Goal: Obtain resource: Obtain resource

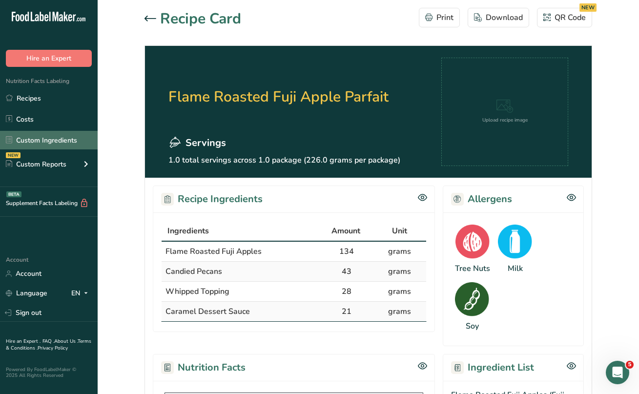
click at [33, 138] on link "Custom Ingredients" at bounding box center [49, 140] width 98 height 19
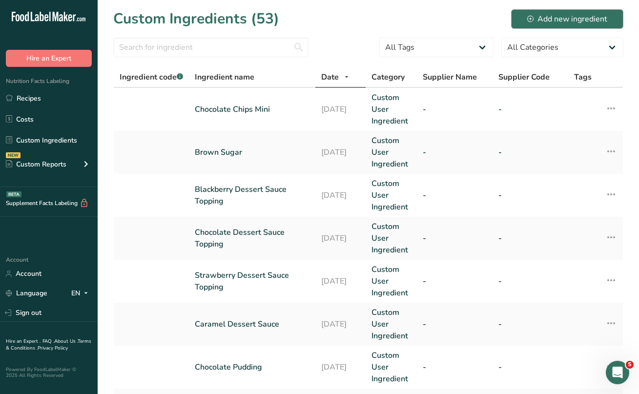
click at [553, 16] on div "Add new ingredient" at bounding box center [567, 19] width 80 height 12
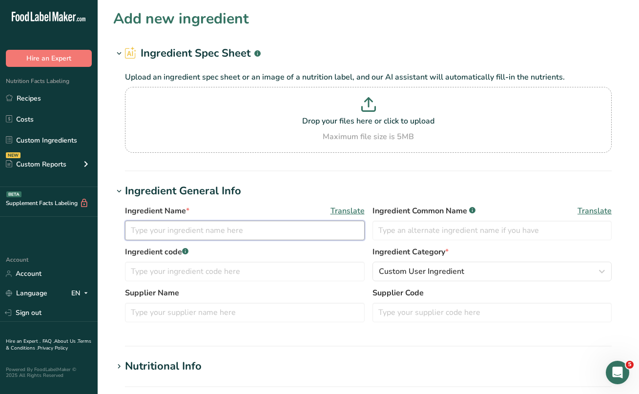
click at [146, 229] on input "text" at bounding box center [245, 231] width 240 height 20
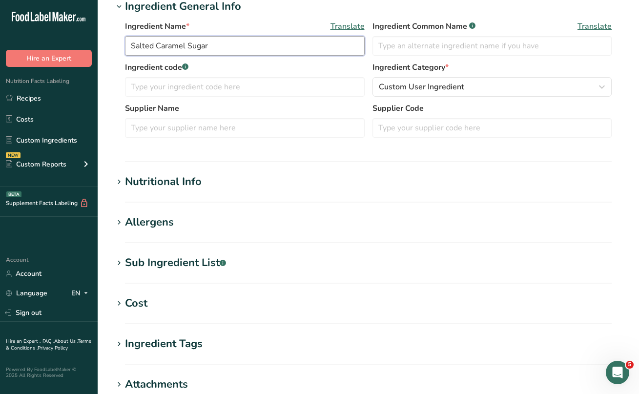
scroll to position [183, 0]
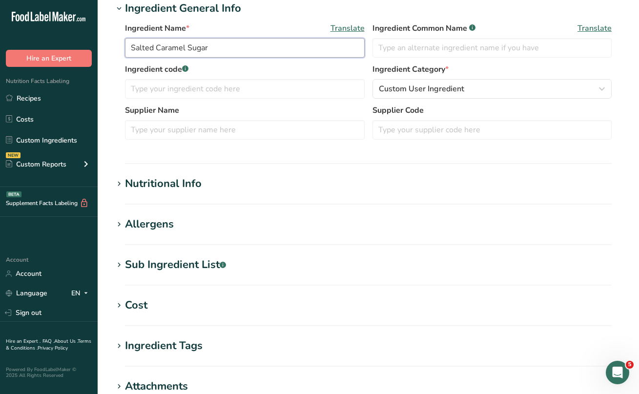
type input "Salted Caramel Sugar"
click at [120, 264] on icon at bounding box center [119, 265] width 9 height 14
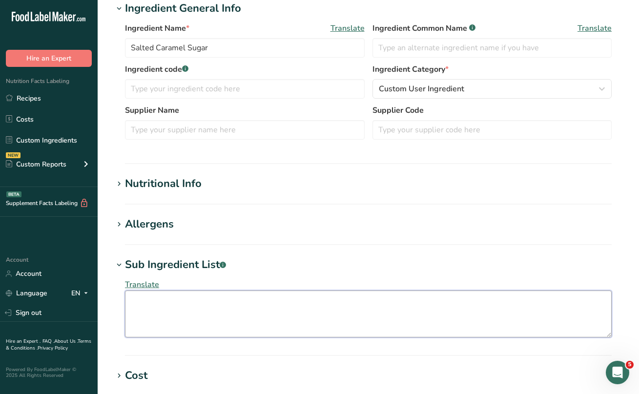
click at [143, 301] on textarea at bounding box center [368, 313] width 487 height 47
drag, startPoint x: 314, startPoint y: 303, endPoint x: 138, endPoint y: 283, distance: 177.7
click at [138, 283] on div "Translate Turbinado sugar, sea salt, natural flavor (Caramel)" at bounding box center [368, 308] width 510 height 70
type textarea "Turbinado Sugar, Sea Salt, Natural Flavor (Caramel)"
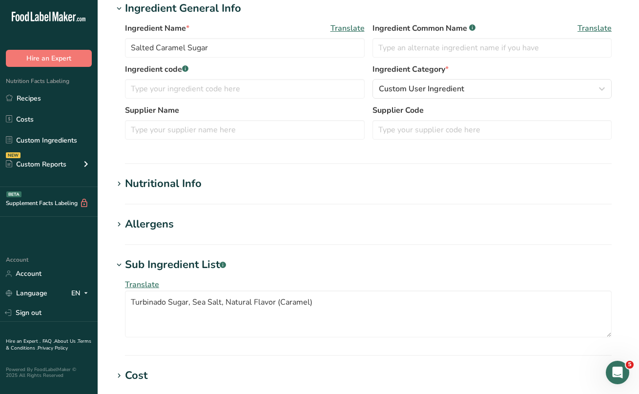
click at [118, 224] on icon at bounding box center [119, 225] width 9 height 14
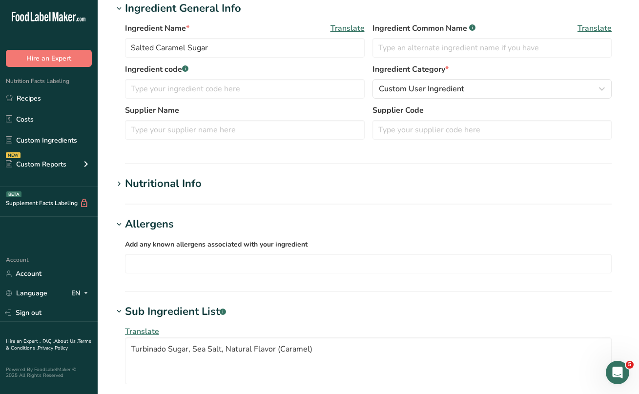
click at [121, 181] on icon at bounding box center [119, 184] width 9 height 14
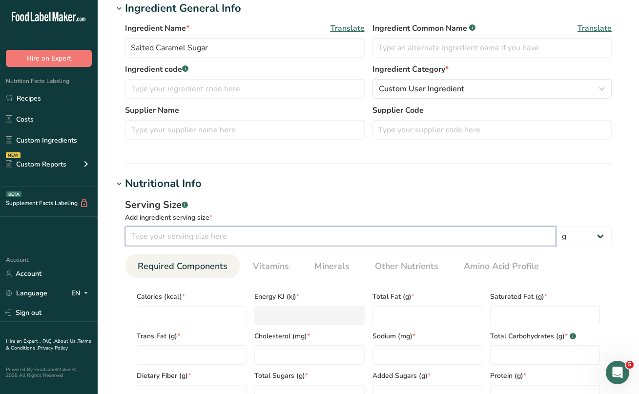
click at [143, 233] on input "number" at bounding box center [340, 236] width 431 height 20
type input "4.5"
click at [171, 310] on input "number" at bounding box center [192, 316] width 110 height 20
type input "1"
type KJ "4.2"
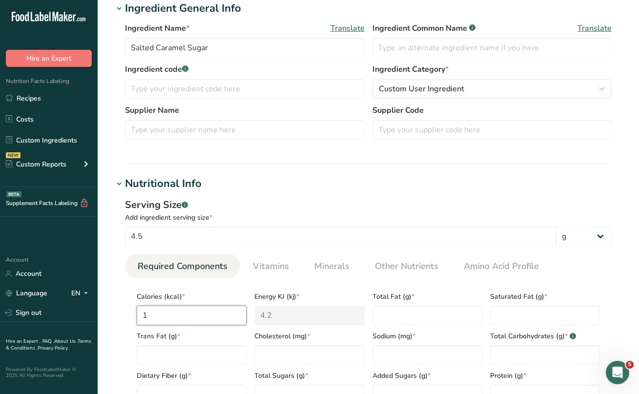
type input "15"
type KJ "62.8"
type input "15"
click at [400, 313] on Fat "number" at bounding box center [427, 316] width 110 height 20
click at [380, 349] on input "number" at bounding box center [427, 355] width 110 height 20
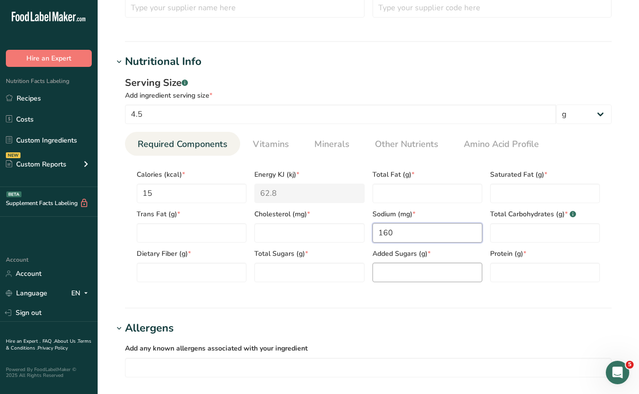
scroll to position [311, 0]
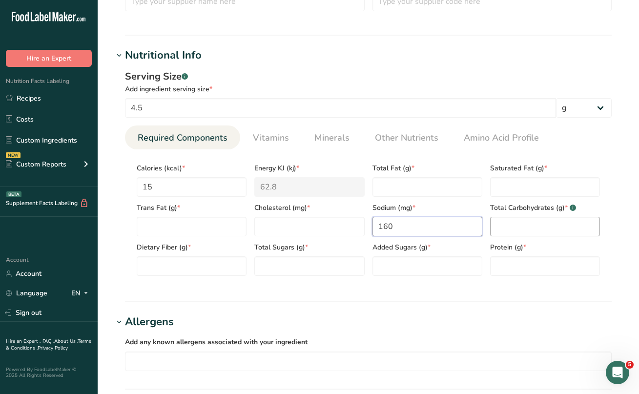
type input "160"
click at [501, 232] on Carbohydrates "number" at bounding box center [545, 227] width 110 height 20
type Carbohydrates "4"
click at [228, 259] on Fiber "number" at bounding box center [192, 266] width 110 height 20
click at [275, 268] on Sugars "number" at bounding box center [309, 266] width 110 height 20
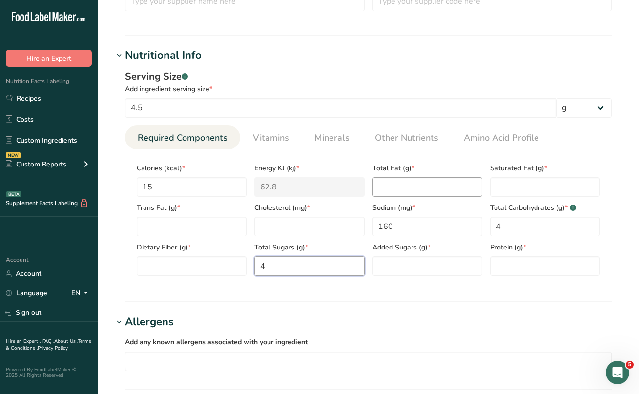
type Sugars "4"
click at [389, 185] on Fat "number" at bounding box center [427, 187] width 110 height 20
type Fat "0"
click at [505, 188] on Fat "number" at bounding box center [545, 187] width 110 height 20
type Fat "0"
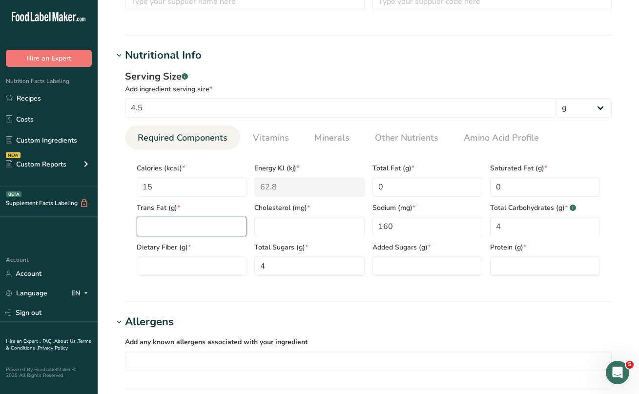
click at [144, 227] on Fat "number" at bounding box center [192, 227] width 110 height 20
type Fat "0"
click at [277, 234] on input "number" at bounding box center [309, 227] width 110 height 20
type input "0"
click at [164, 267] on Fiber "number" at bounding box center [192, 266] width 110 height 20
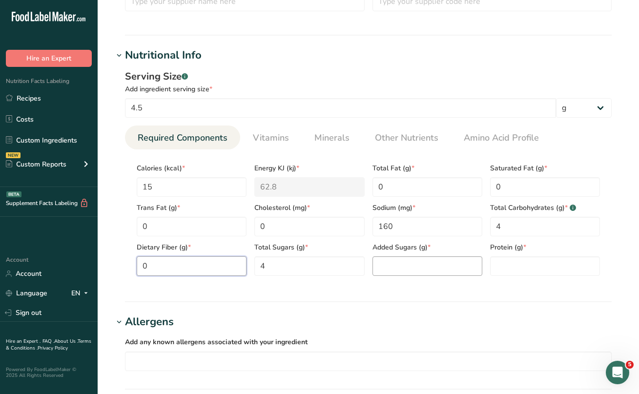
type Fiber "0"
click at [387, 265] on Sugars "number" at bounding box center [427, 266] width 110 height 20
type Sugars "0"
click at [517, 264] on input "number" at bounding box center [545, 266] width 110 height 20
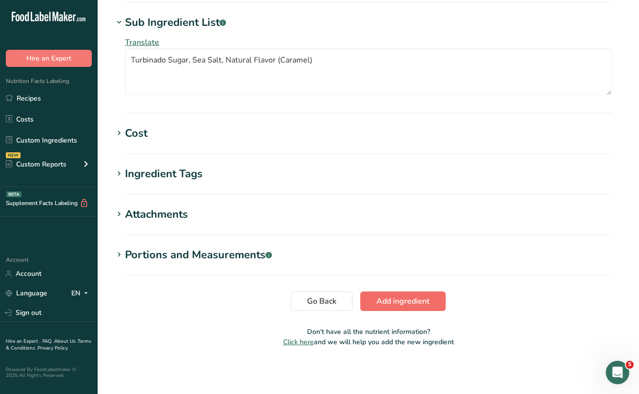
scroll to position [697, 0]
type input "0"
click at [413, 301] on span "Add ingredient" at bounding box center [402, 301] width 53 height 12
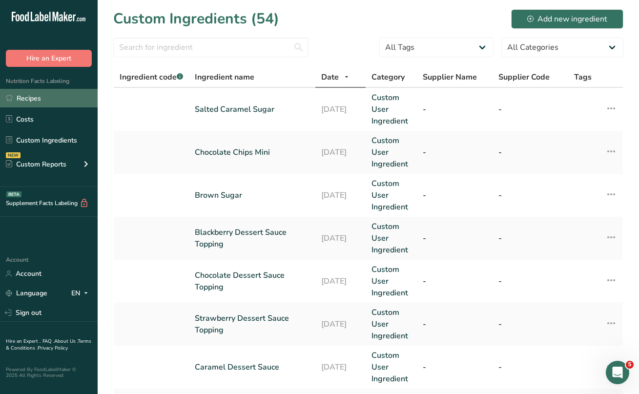
click at [39, 100] on link "Recipes" at bounding box center [49, 98] width 98 height 19
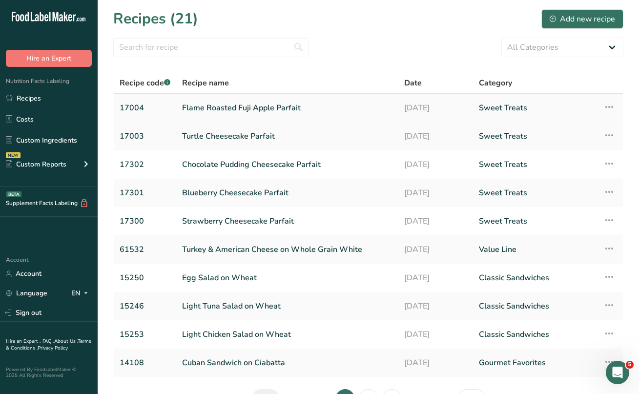
click at [259, 109] on link "Flame Roasted Fuji Apple Parfait" at bounding box center [287, 108] width 210 height 20
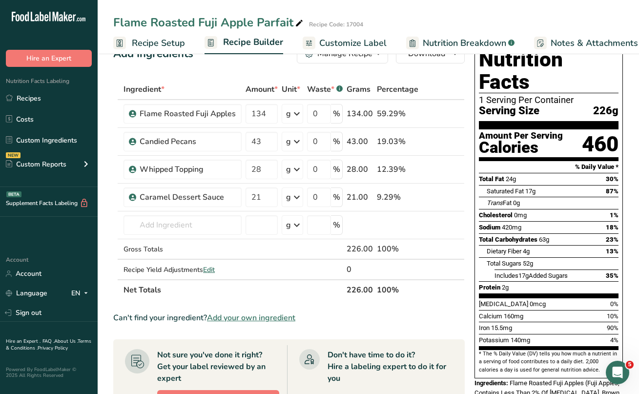
scroll to position [39, 0]
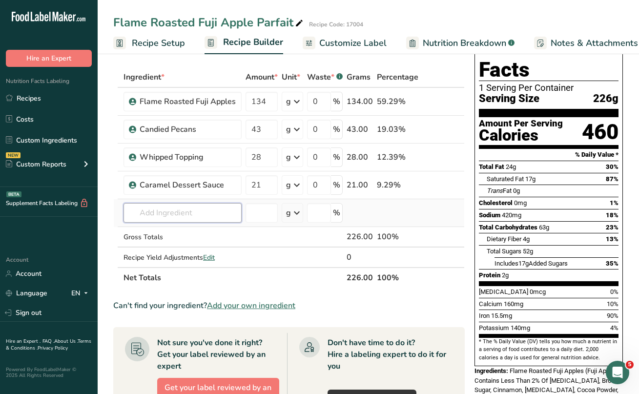
click at [180, 216] on input "text" at bounding box center [182, 213] width 118 height 20
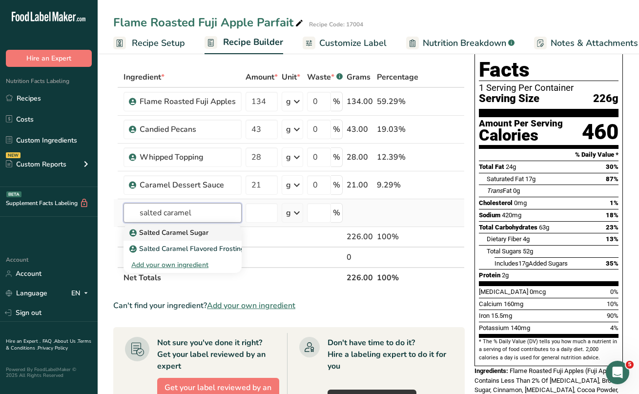
type input "salted caramel"
click at [179, 236] on p "Salted Caramel Sugar" at bounding box center [169, 232] width 77 height 10
type input "Salted Caramel Sugar"
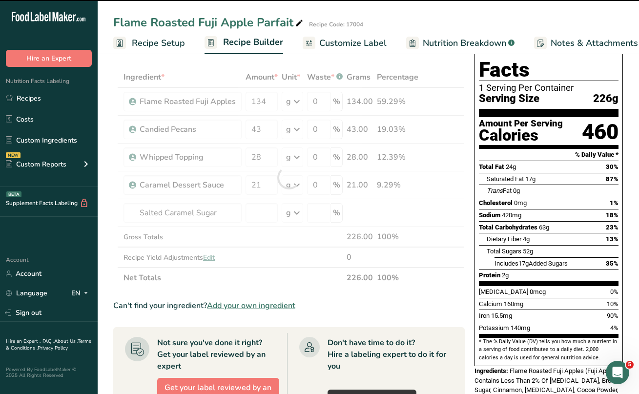
type input "0"
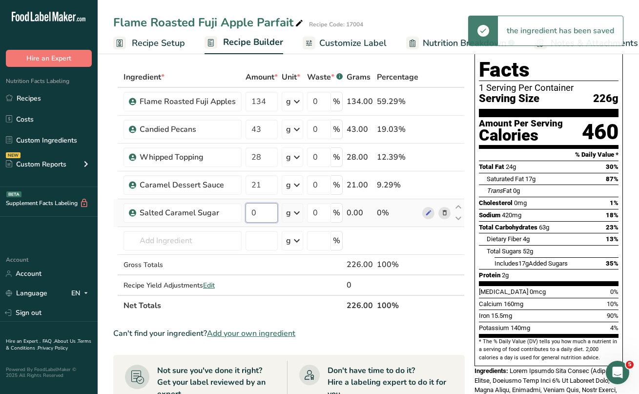
drag, startPoint x: 255, startPoint y: 215, endPoint x: 250, endPoint y: 214, distance: 5.1
click at [250, 214] on input "0" at bounding box center [261, 213] width 32 height 20
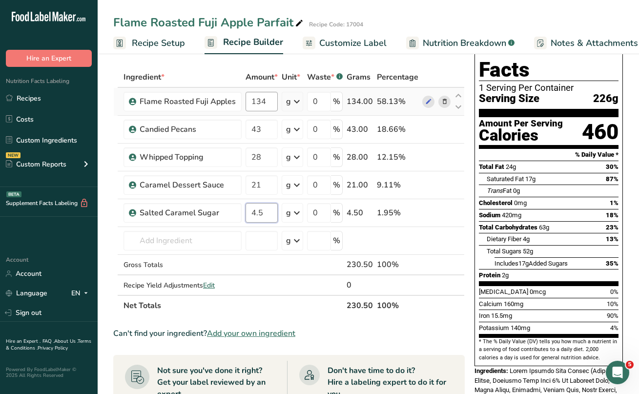
type input "4.5"
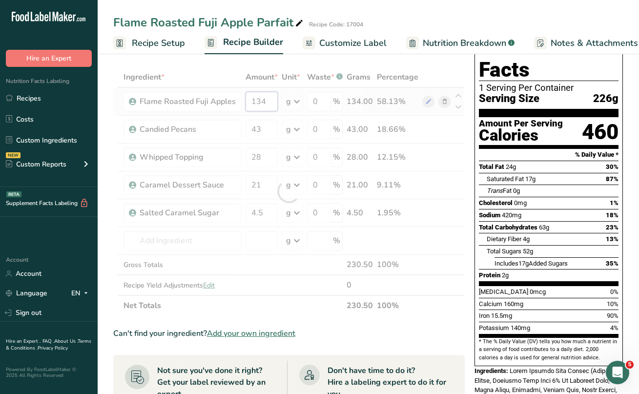
click at [270, 102] on div "Ingredient * Amount * Unit * Waste * .a-a{fill:#347362;}.b-a{fill:#fff;} Grams …" at bounding box center [288, 191] width 351 height 249
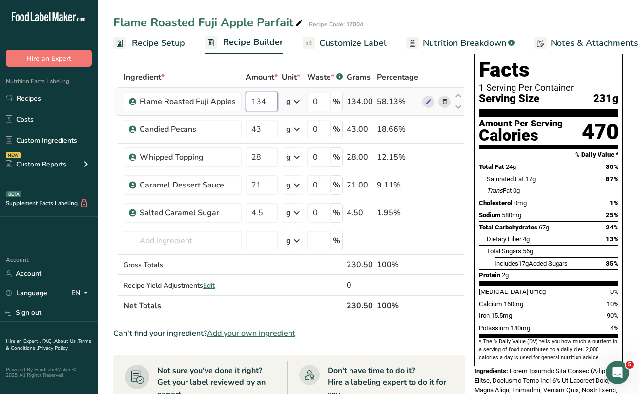
drag, startPoint x: 269, startPoint y: 102, endPoint x: 250, endPoint y: 100, distance: 19.1
click at [250, 100] on input "134" at bounding box center [261, 102] width 32 height 20
type input "129"
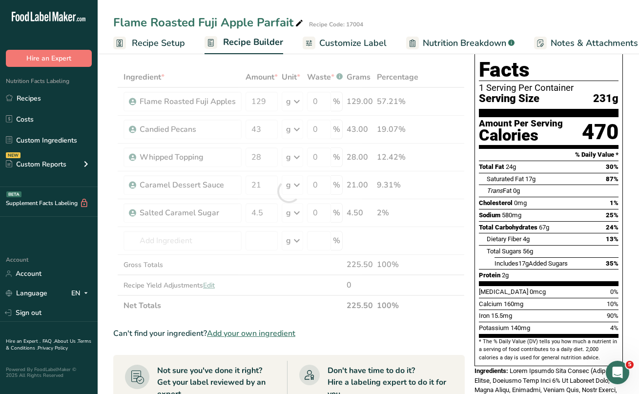
click at [451, 66] on div "Add Ingredients Manage Recipe Delete Recipe Duplicate Recipe Scale Recipe Save …" at bounding box center [291, 361] width 357 height 667
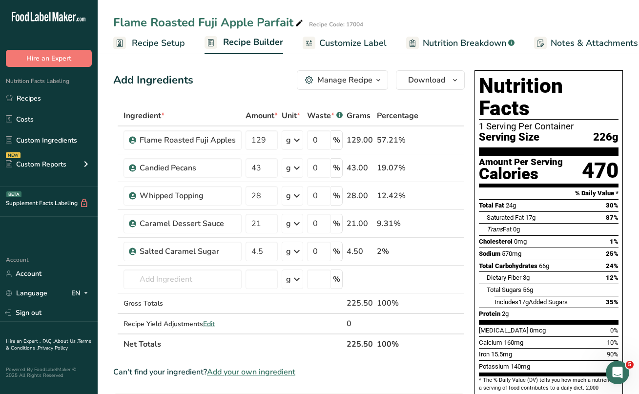
scroll to position [0, 0]
click at [369, 80] on div "Manage Recipe" at bounding box center [344, 80] width 55 height 12
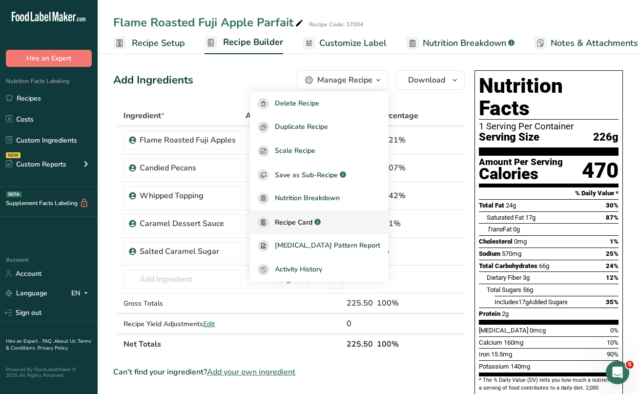
click at [312, 223] on span "Recipe Card" at bounding box center [294, 222] width 38 height 10
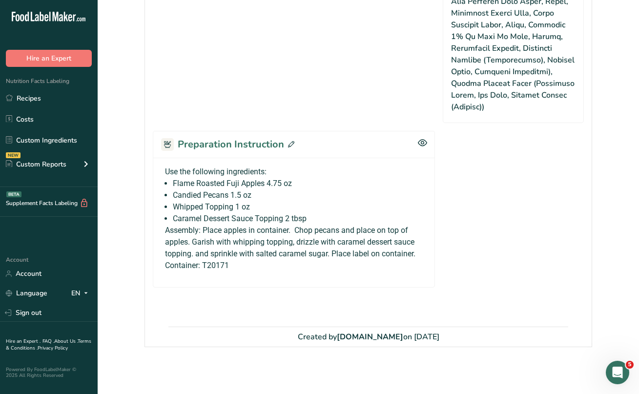
scroll to position [704, 0]
click at [311, 218] on li "Caramel Dessert Sauce Topping 2 tbsp" at bounding box center [298, 219] width 250 height 12
click at [290, 142] on icon at bounding box center [291, 144] width 6 height 6
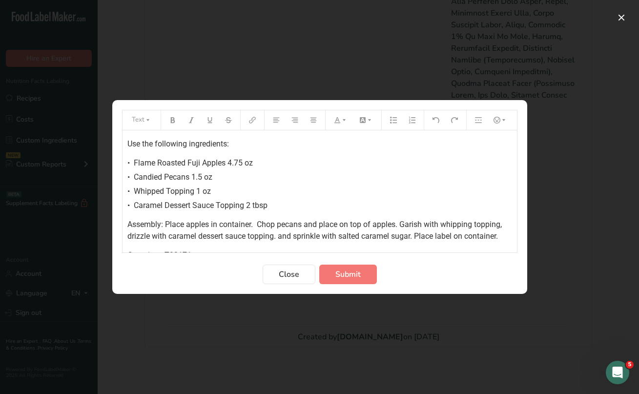
click at [273, 205] on div "• Caramel Dessert Sauce Topping 2 tbsp" at bounding box center [319, 206] width 385 height 12
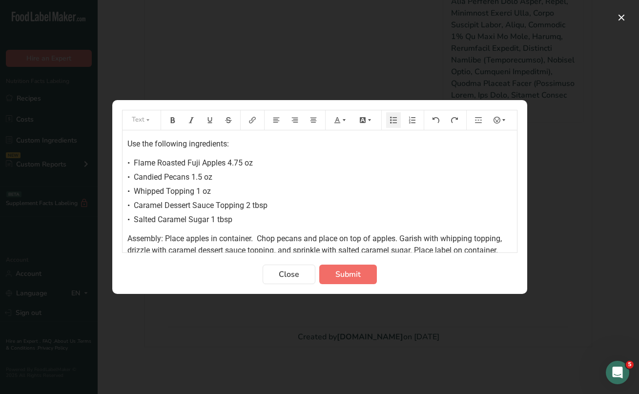
click at [344, 276] on span "Submit" at bounding box center [347, 274] width 25 height 12
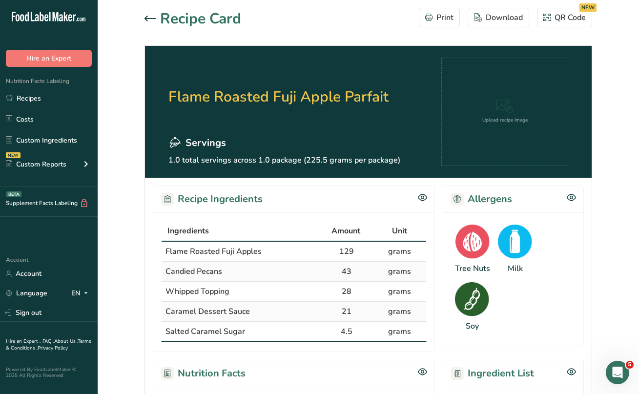
scroll to position [0, 0]
click at [486, 20] on div "Download" at bounding box center [498, 18] width 49 height 12
click at [28, 98] on link "Recipes" at bounding box center [49, 98] width 98 height 19
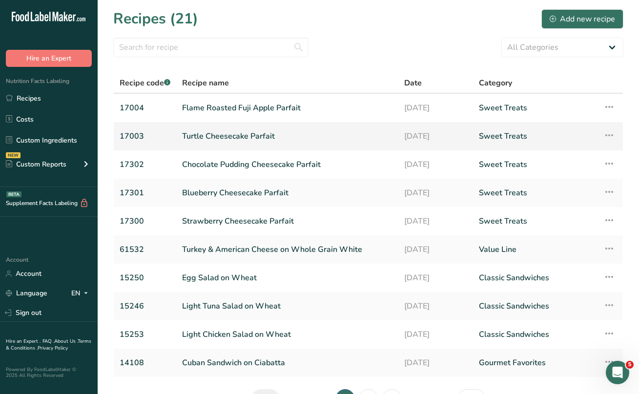
click at [226, 136] on link "Turtle Cheesecake Parfait" at bounding box center [287, 136] width 210 height 20
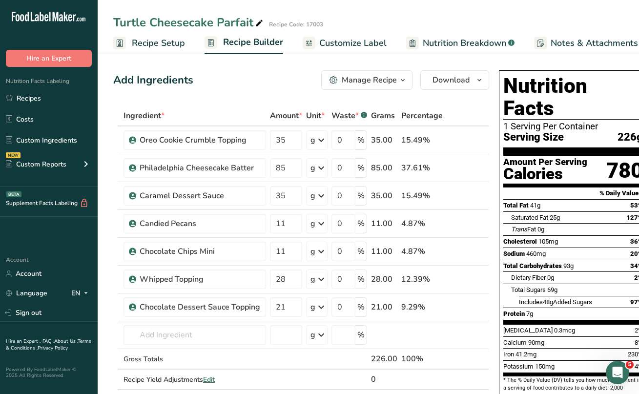
click at [392, 81] on div "Manage Recipe" at bounding box center [369, 80] width 55 height 12
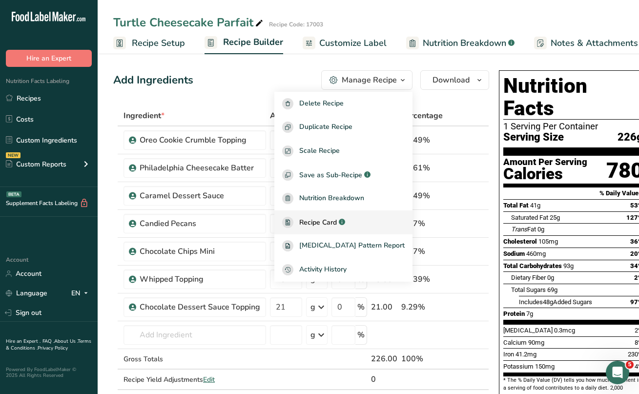
click at [337, 224] on span "Recipe Card" at bounding box center [318, 222] width 38 height 10
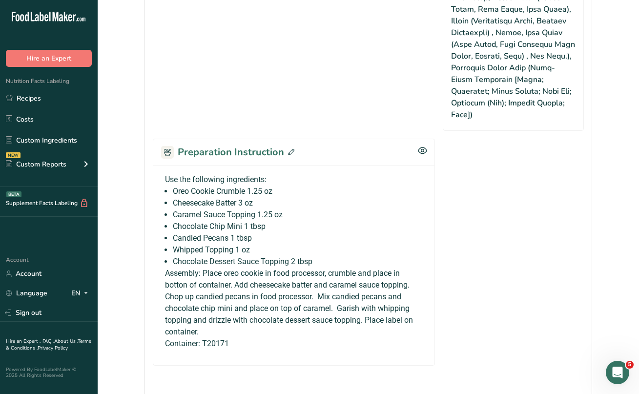
scroll to position [971, 0]
click at [289, 148] on icon at bounding box center [291, 151] width 6 height 6
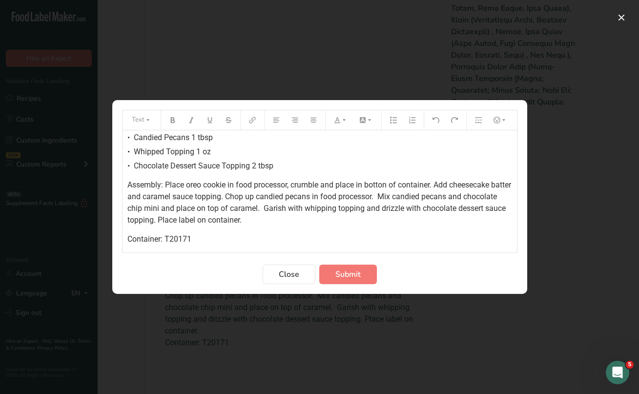
scroll to position [82, 0]
drag, startPoint x: 267, startPoint y: 197, endPoint x: 278, endPoint y: 197, distance: 10.3
click at [278, 197] on span "Assembly: Place oreo cookie in food processor, crumble and place in botton of c…" at bounding box center [320, 202] width 386 height 44
click at [349, 272] on span "Submit" at bounding box center [347, 274] width 25 height 12
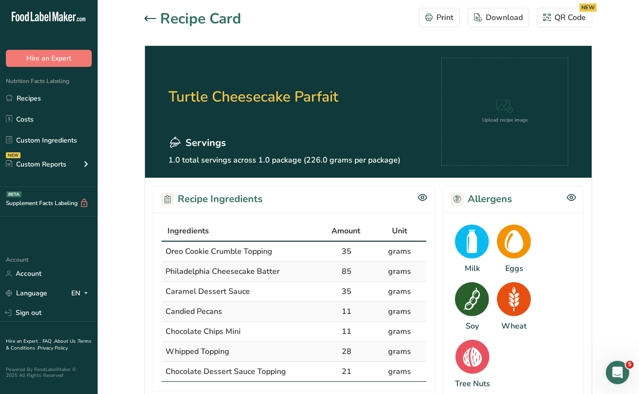
scroll to position [0, 0]
click at [489, 23] on div "Download" at bounding box center [498, 18] width 49 height 12
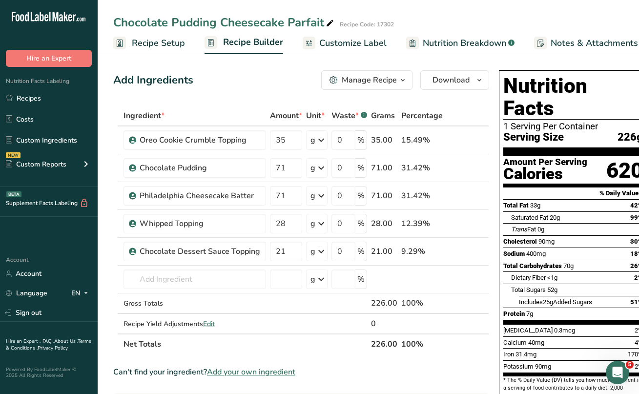
click at [361, 80] on div "Manage Recipe" at bounding box center [369, 80] width 55 height 12
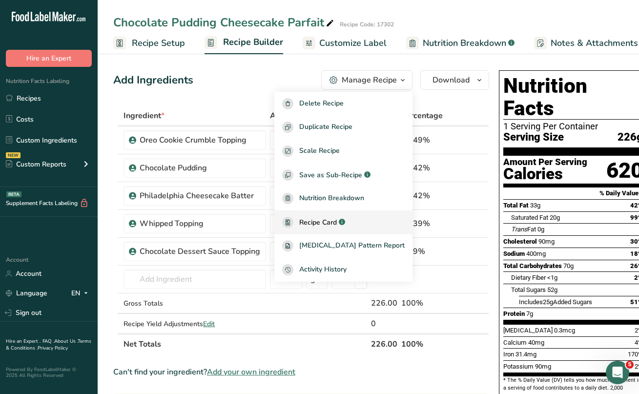
click at [323, 221] on span "Recipe Card" at bounding box center [318, 222] width 38 height 10
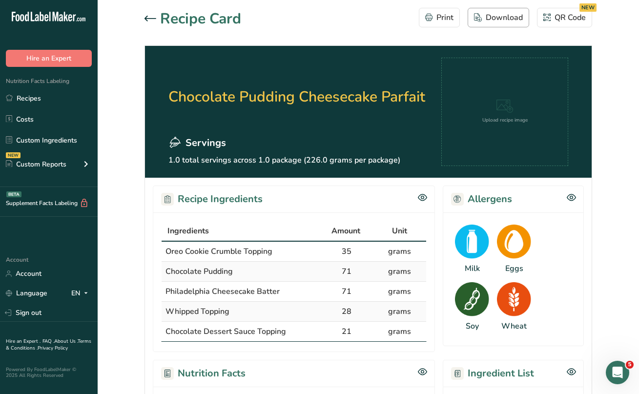
click at [495, 20] on div "Download" at bounding box center [498, 18] width 49 height 12
click at [28, 101] on link "Recipes" at bounding box center [49, 98] width 98 height 19
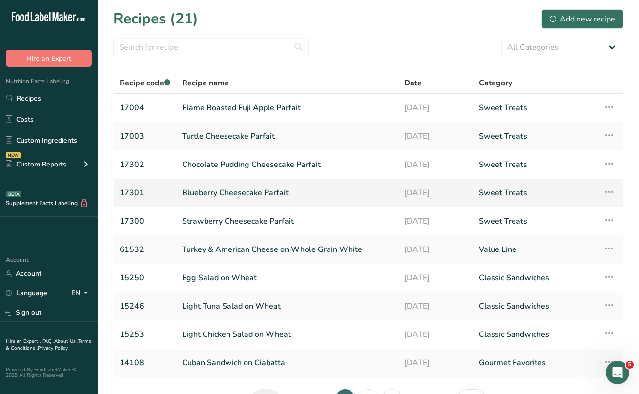
click at [212, 195] on link "Blueberry Cheesecake Parfait" at bounding box center [287, 193] width 210 height 20
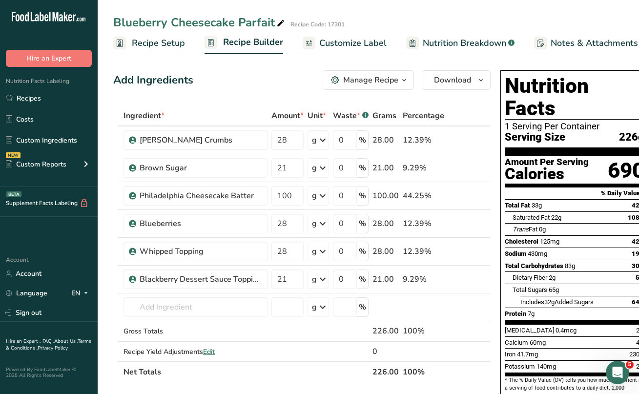
click at [376, 80] on div "Manage Recipe" at bounding box center [370, 80] width 55 height 12
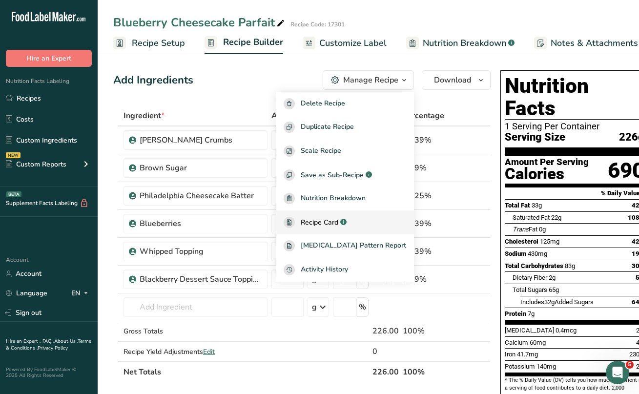
click at [338, 224] on span "Recipe Card" at bounding box center [320, 222] width 38 height 10
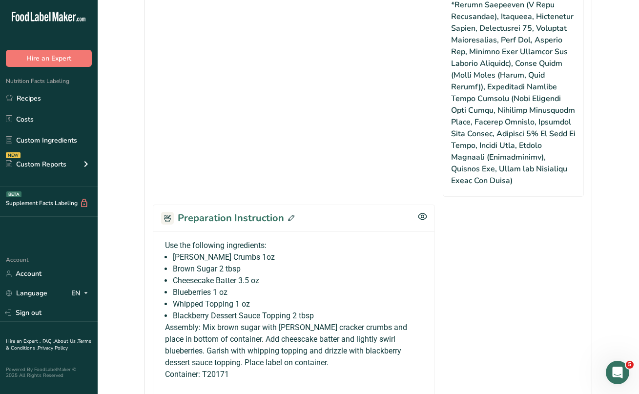
scroll to position [687, 0]
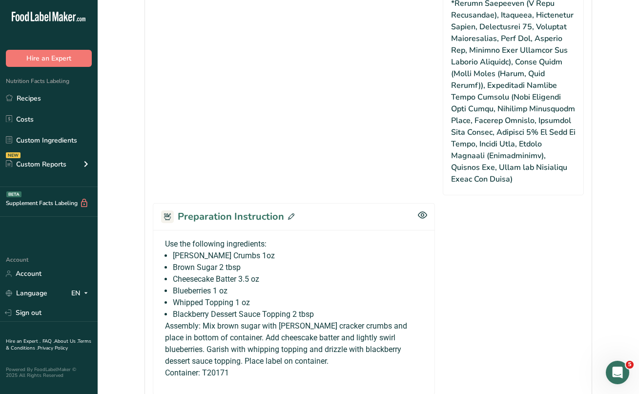
click at [289, 213] on icon at bounding box center [291, 216] width 6 height 6
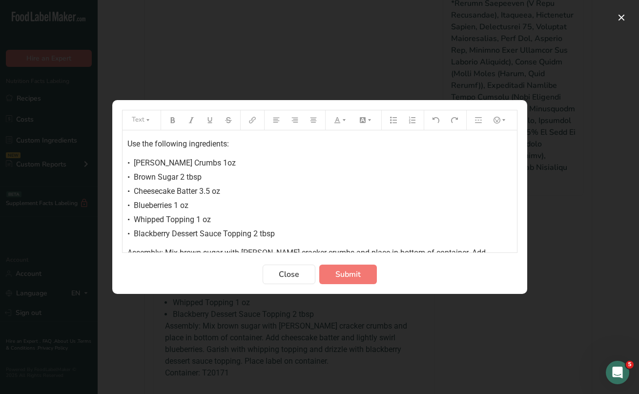
scroll to position [0, 0]
click at [338, 272] on span "Submit" at bounding box center [347, 274] width 25 height 12
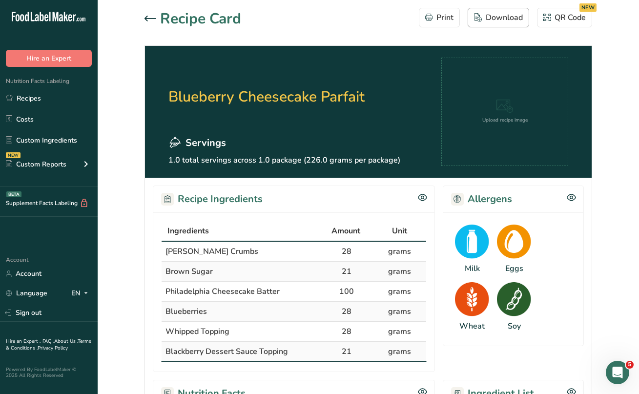
click at [503, 13] on div "Download" at bounding box center [498, 18] width 49 height 12
click at [25, 99] on link "Recipes" at bounding box center [49, 98] width 98 height 19
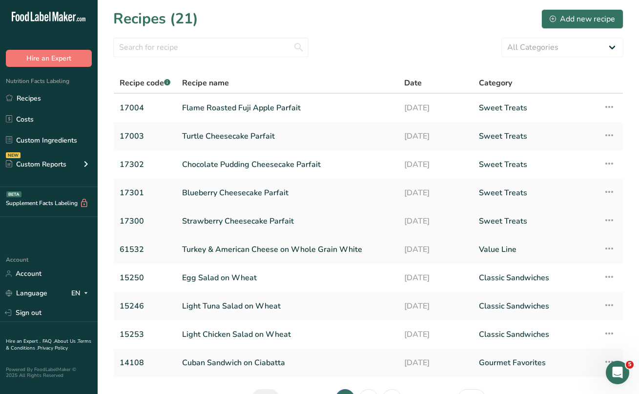
click at [254, 222] on link "Strawberry Cheesecake Parfait" at bounding box center [287, 221] width 210 height 20
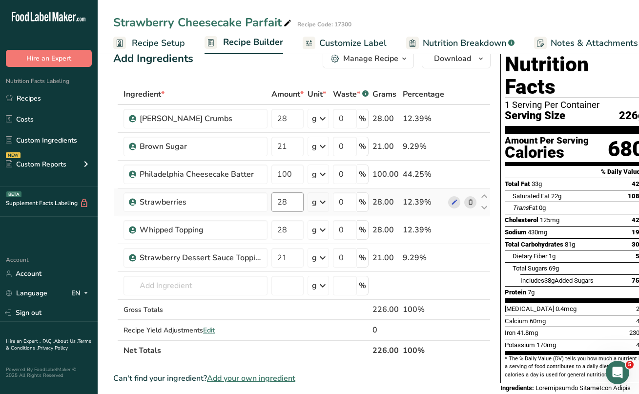
scroll to position [8, 0]
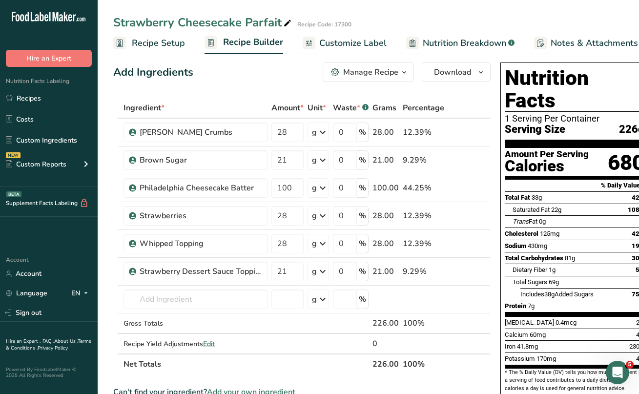
click at [387, 75] on div "Manage Recipe" at bounding box center [370, 72] width 55 height 12
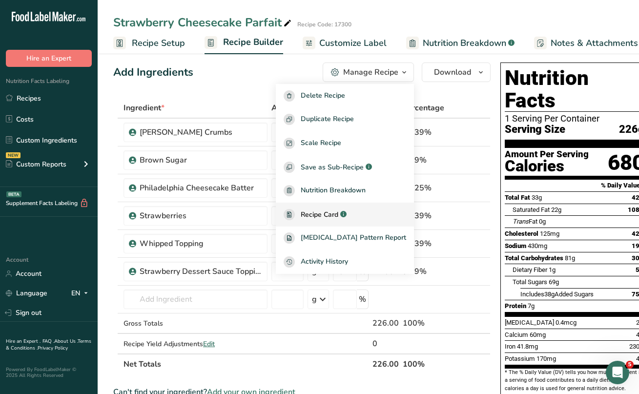
click at [338, 213] on span "Recipe Card" at bounding box center [320, 214] width 38 height 10
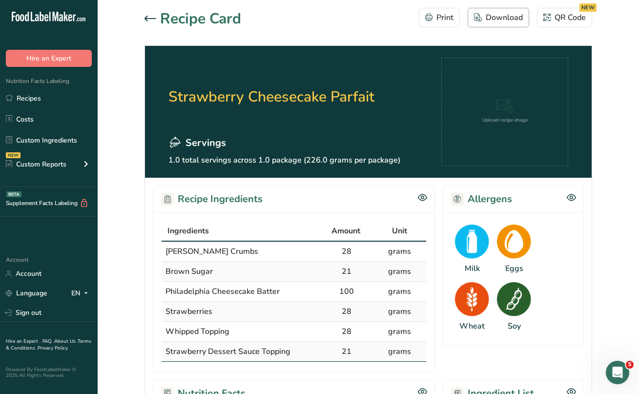
click at [494, 23] on button "Download" at bounding box center [498, 18] width 61 height 20
click at [388, 26] on div "Recipe Card Print Download QR Code NEW" at bounding box center [368, 19] width 448 height 22
